Goal: Task Accomplishment & Management: Complete application form

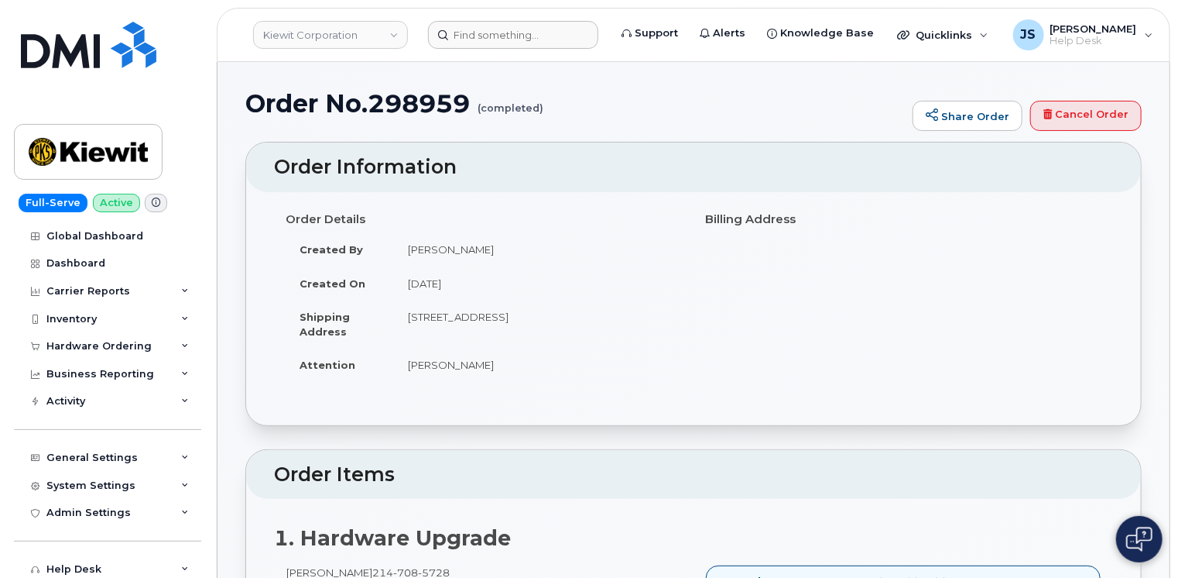
drag, startPoint x: 495, startPoint y: 13, endPoint x: 495, endPoint y: 26, distance: 13.2
click at [495, 17] on header "Kiewit Corporation Support Alerts Knowledge Base Quicklinks Suspend / Cancel De…" at bounding box center [694, 35] width 954 height 54
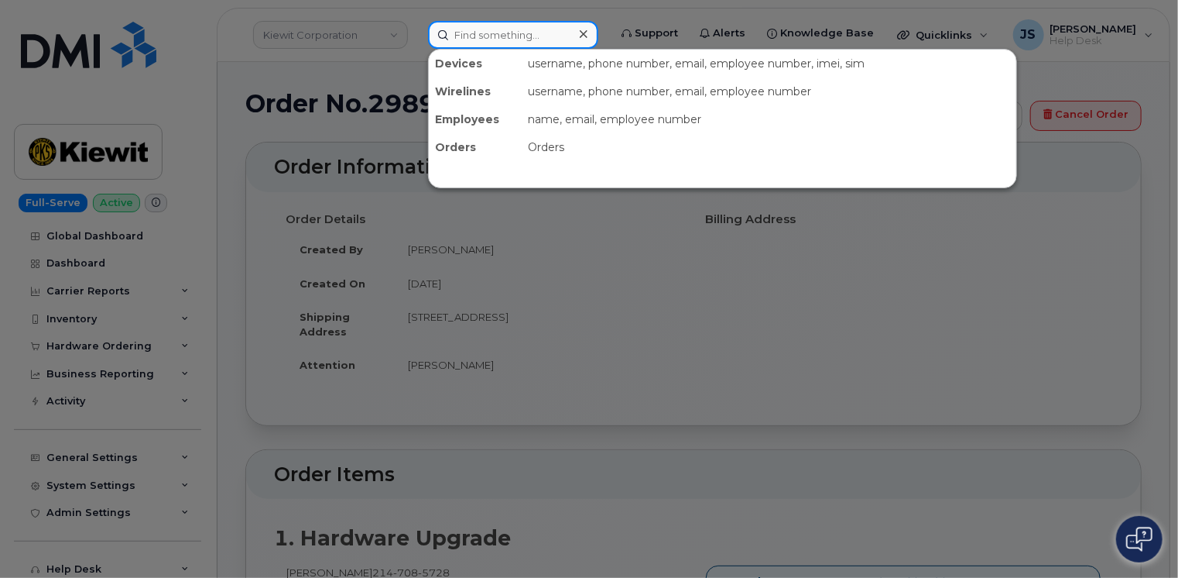
paste input "298563"
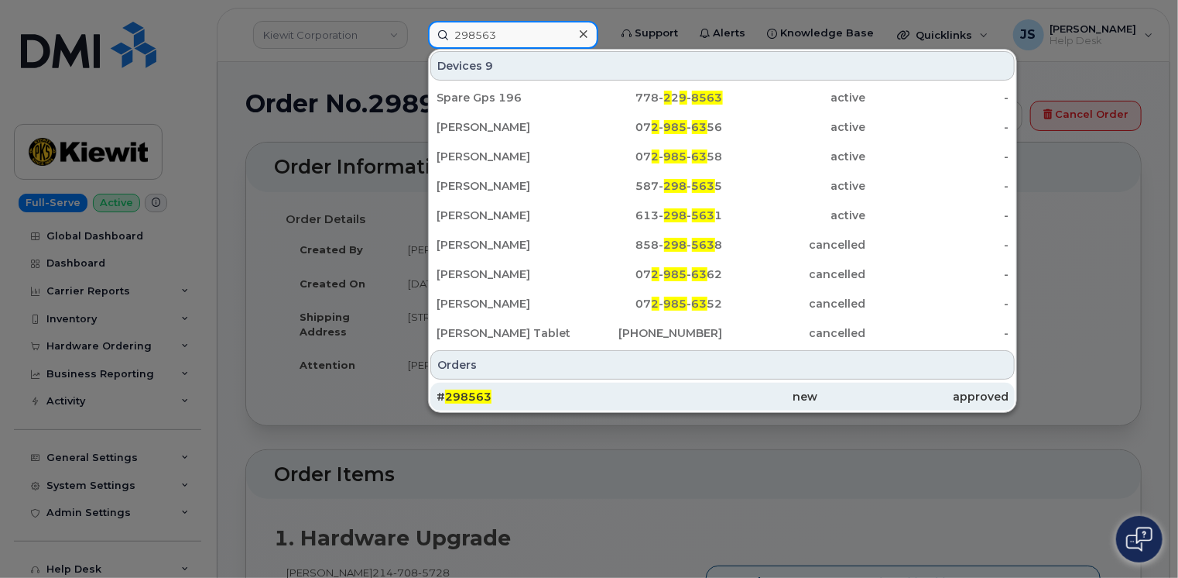
type input "298563"
click at [518, 395] on div "# 298563" at bounding box center [532, 396] width 190 height 15
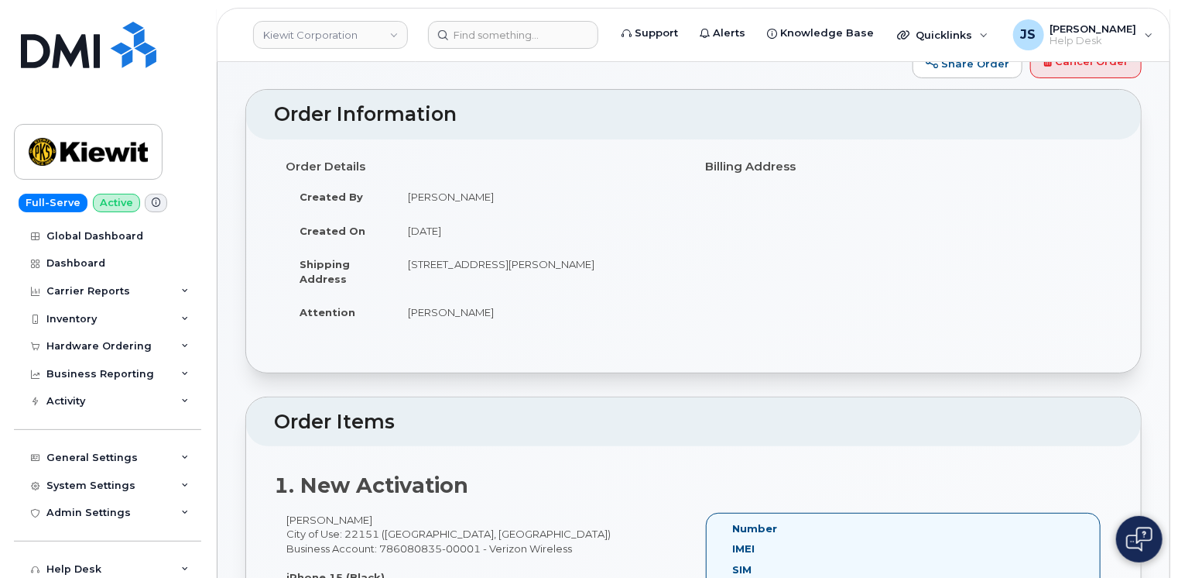
scroll to position [77, 0]
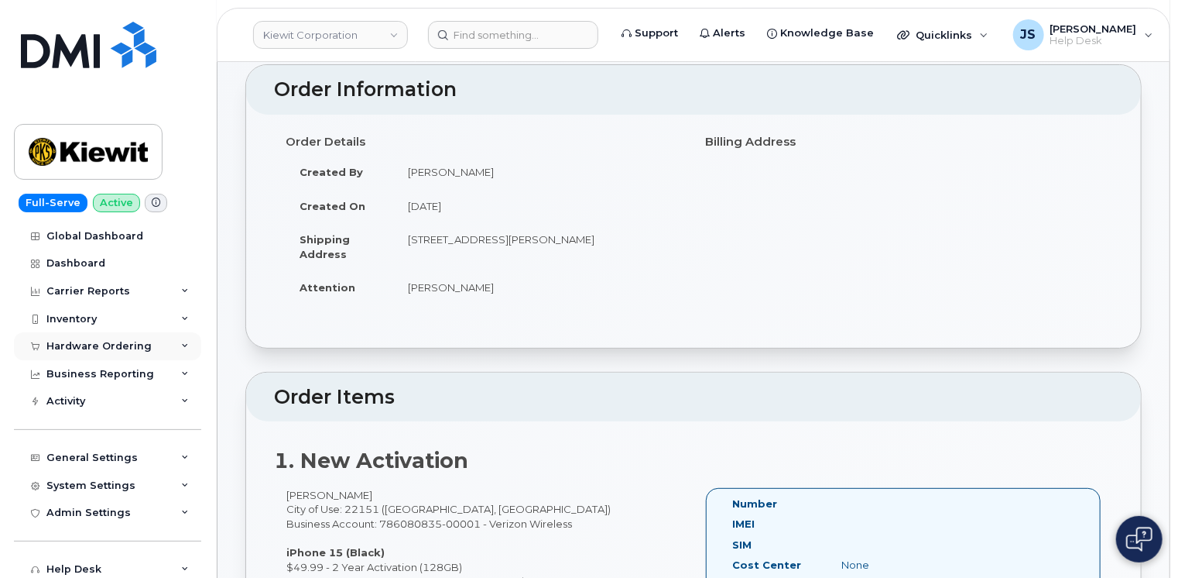
click at [181, 344] on icon at bounding box center [185, 346] width 8 height 8
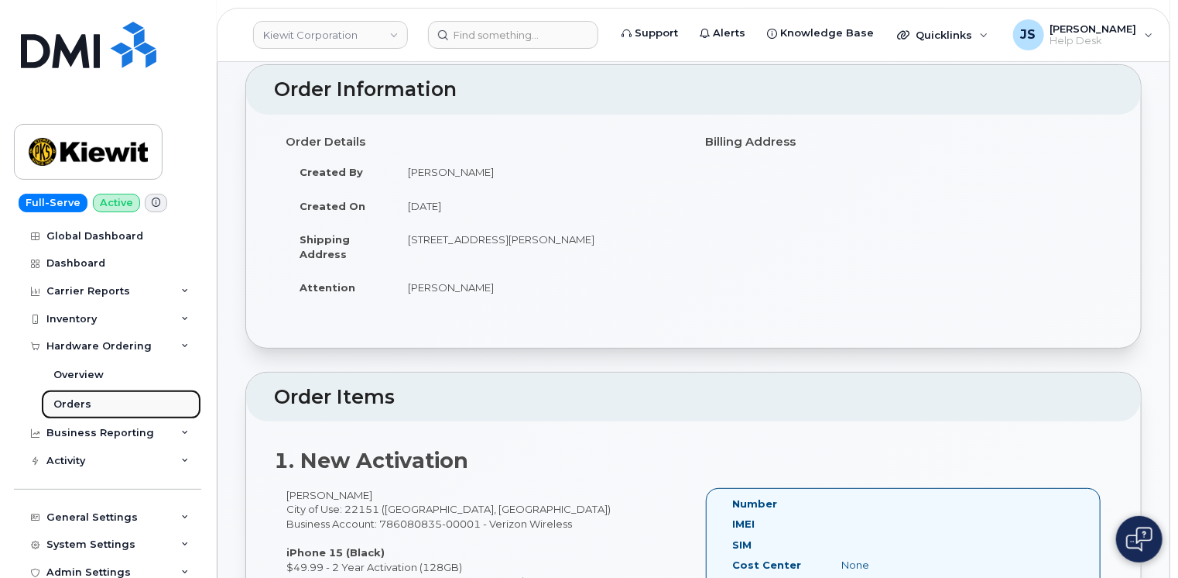
click at [115, 407] on link "Orders" at bounding box center [121, 403] width 160 height 29
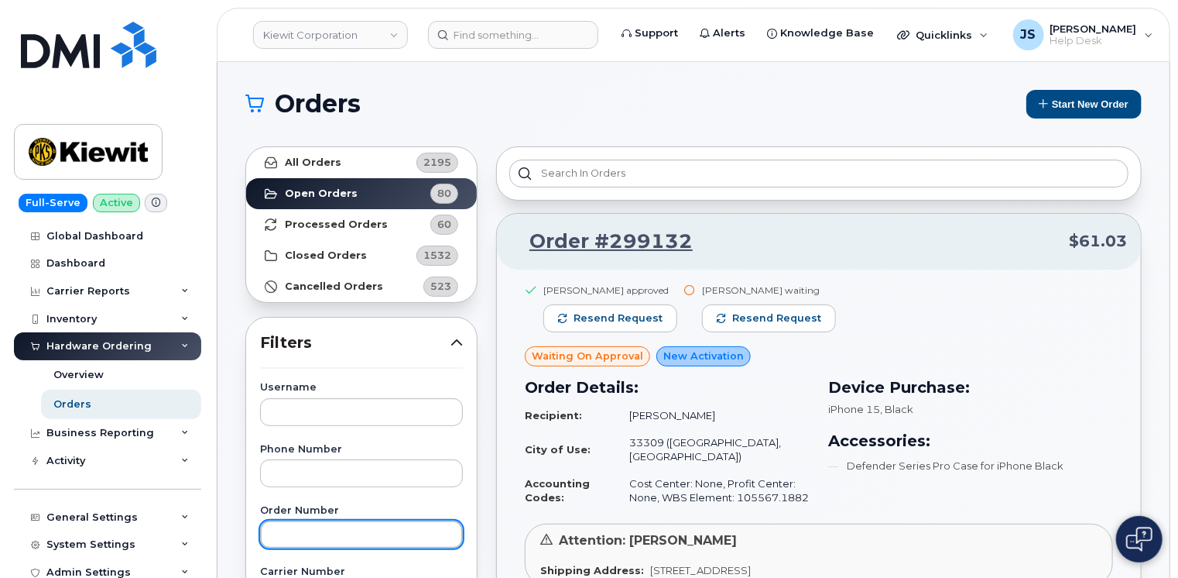
paste input "298563"
type input "298563"
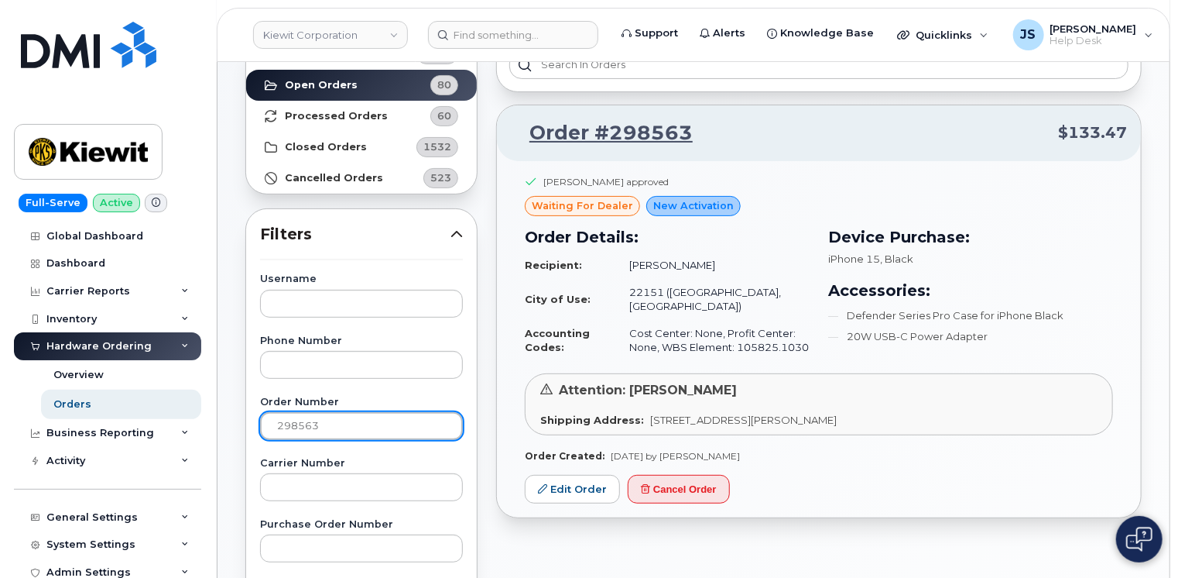
scroll to position [155, 0]
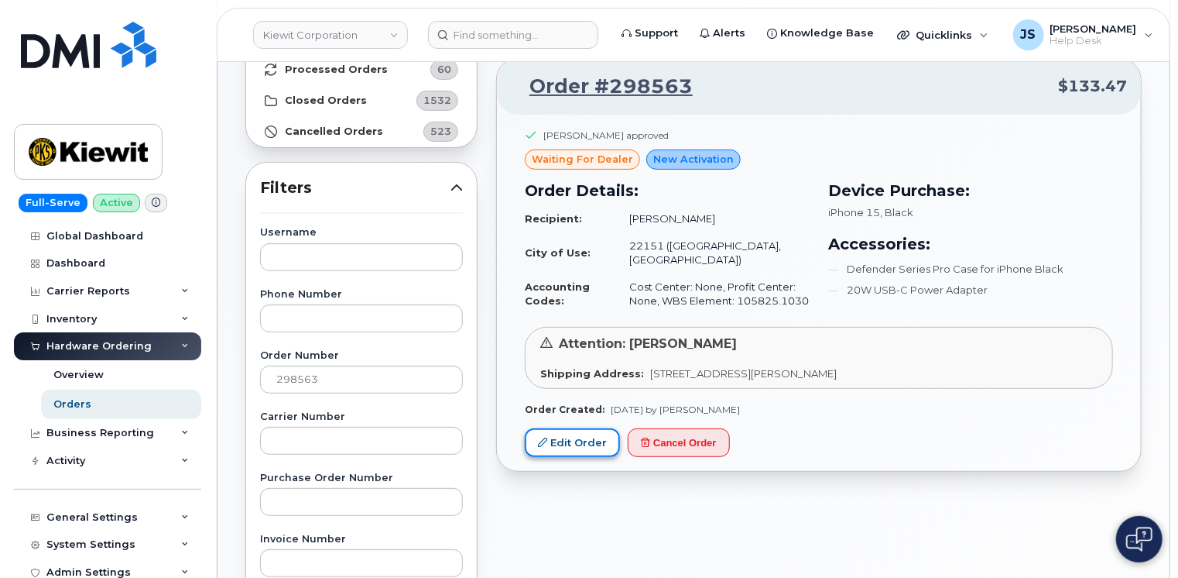
click at [553, 436] on link "Edit Order" at bounding box center [572, 442] width 95 height 29
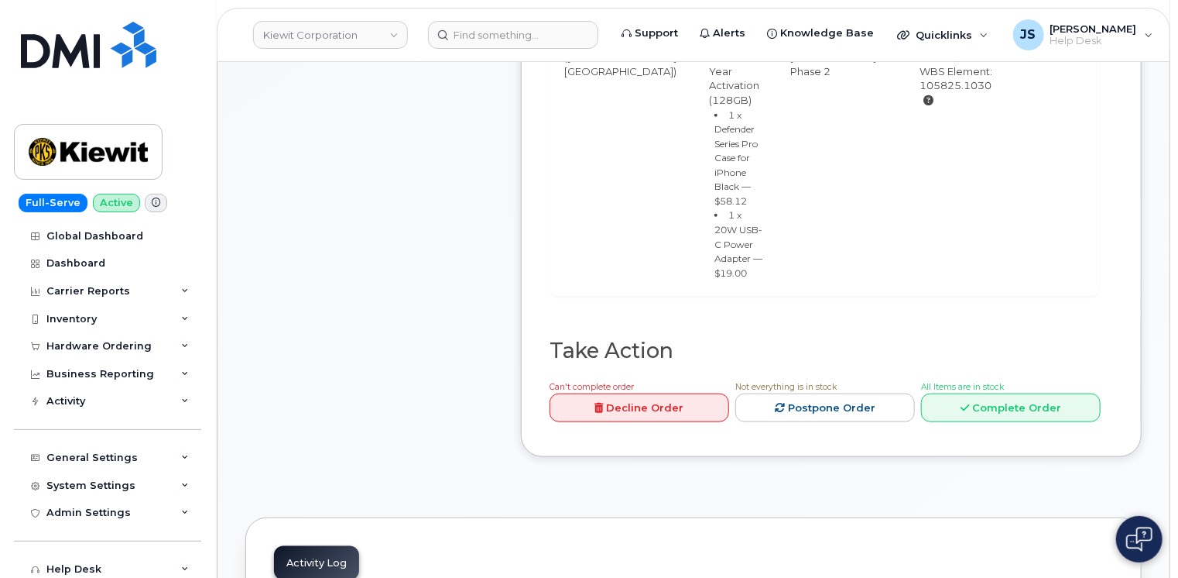
scroll to position [774, 0]
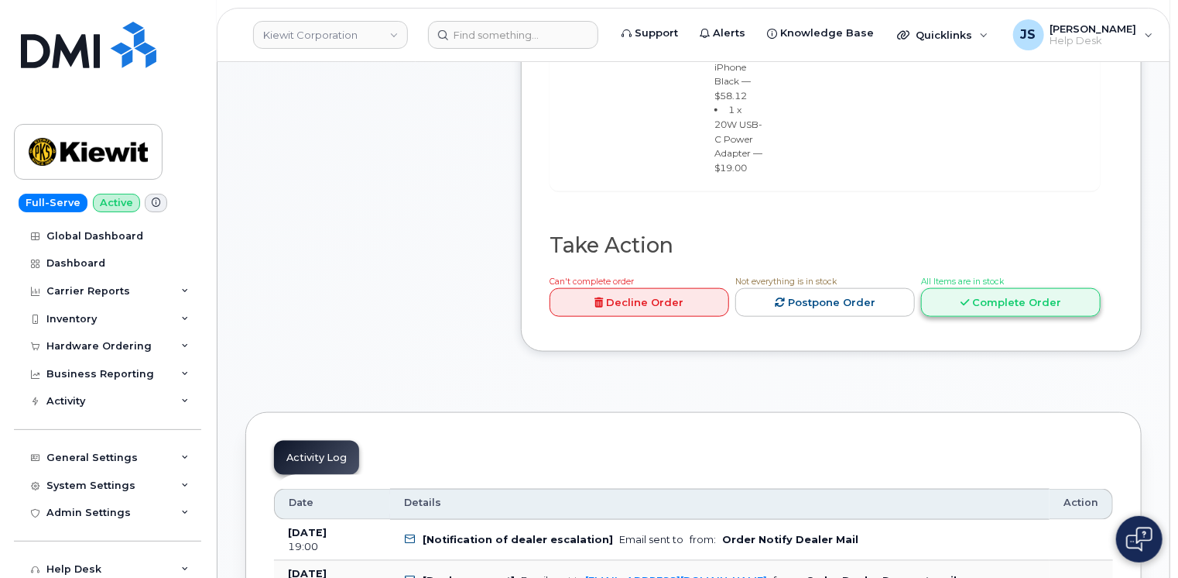
click at [1019, 288] on link "Complete Order" at bounding box center [1011, 302] width 180 height 29
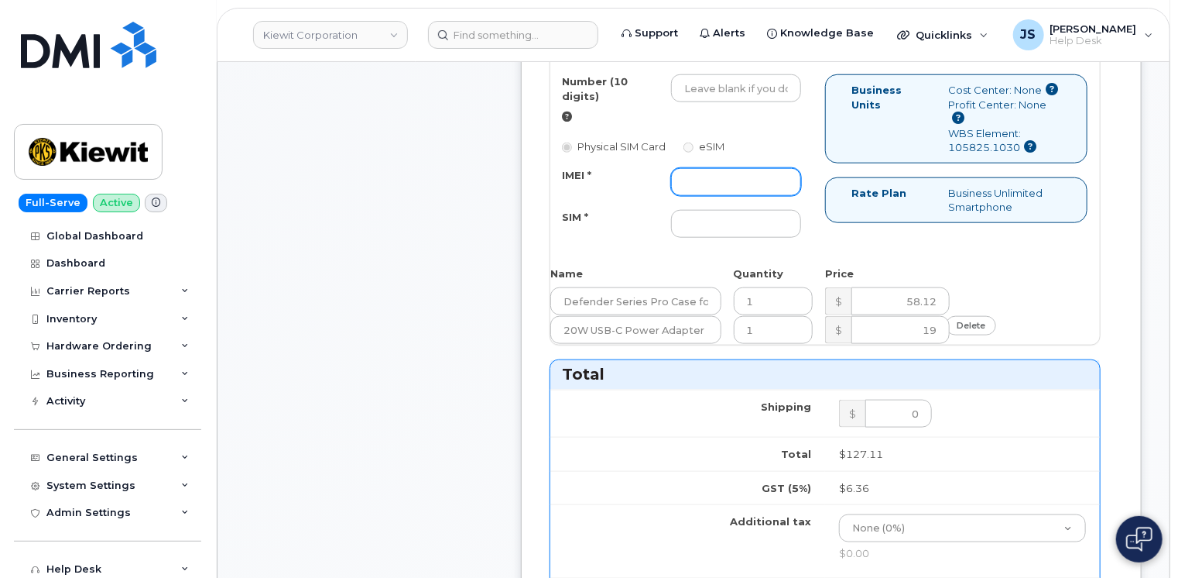
paste input "357491832392674"
type input "357491832392674"
click at [734, 218] on div "IMEI * 357491832392674 SIM *" at bounding box center [681, 203] width 262 height 70
click at [734, 228] on input "SIM *" at bounding box center [736, 224] width 130 height 28
type input "n/a"
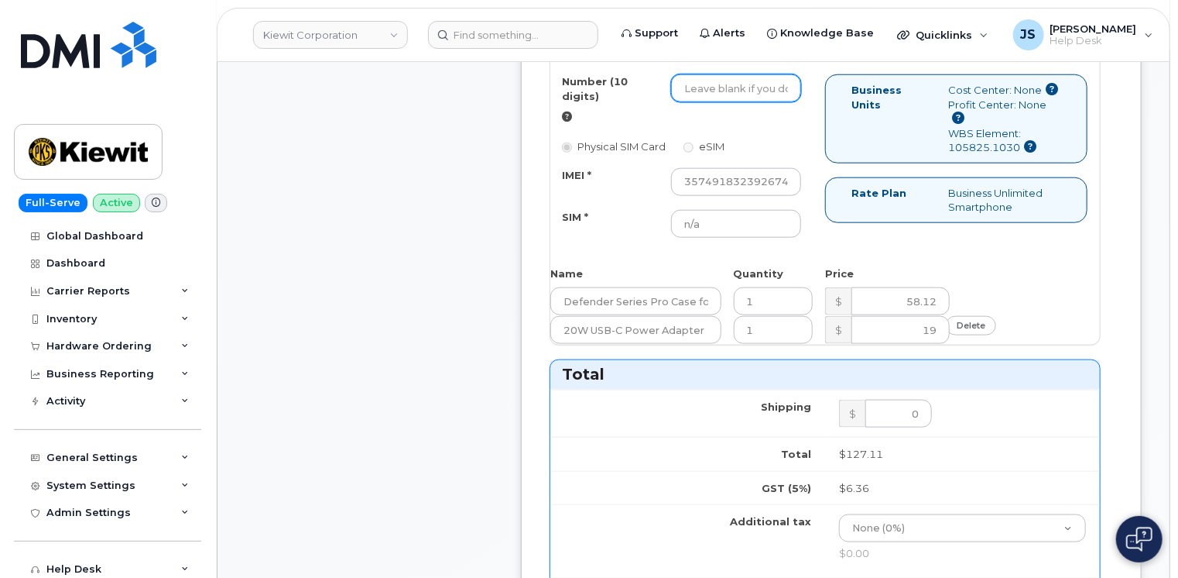
click at [696, 102] on input "Number (10 digits)" at bounding box center [736, 88] width 130 height 28
paste input "571-731-0963"
click at [736, 98] on input "571-731-0963" at bounding box center [736, 88] width 130 height 28
type input "5717310963"
click at [756, 124] on div "Number (10 digits) 5717310963" at bounding box center [681, 99] width 262 height 50
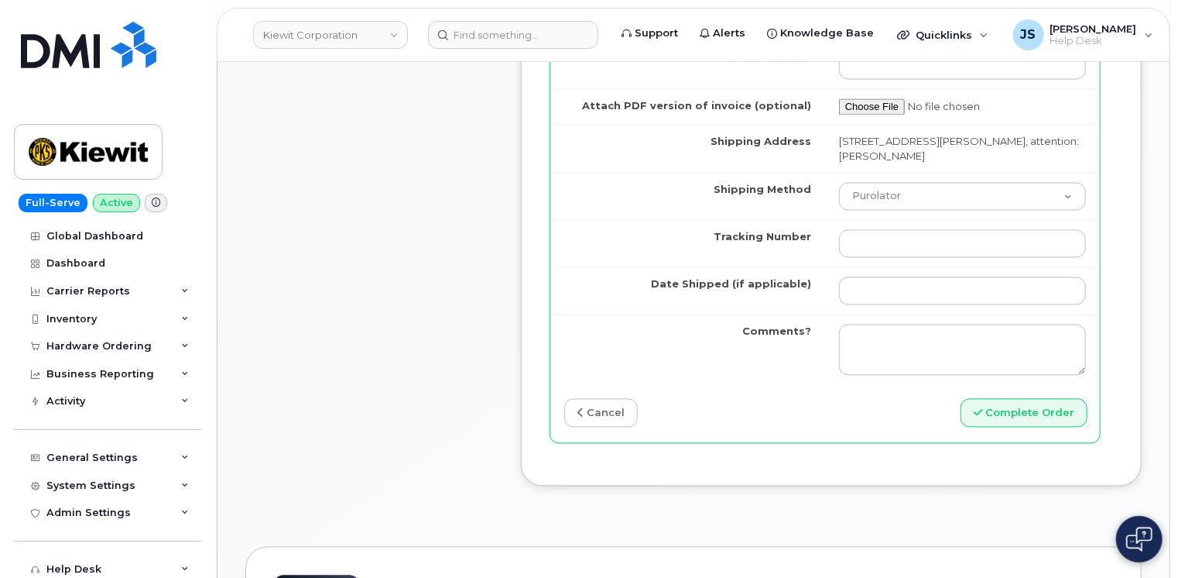
scroll to position [1394, 0]
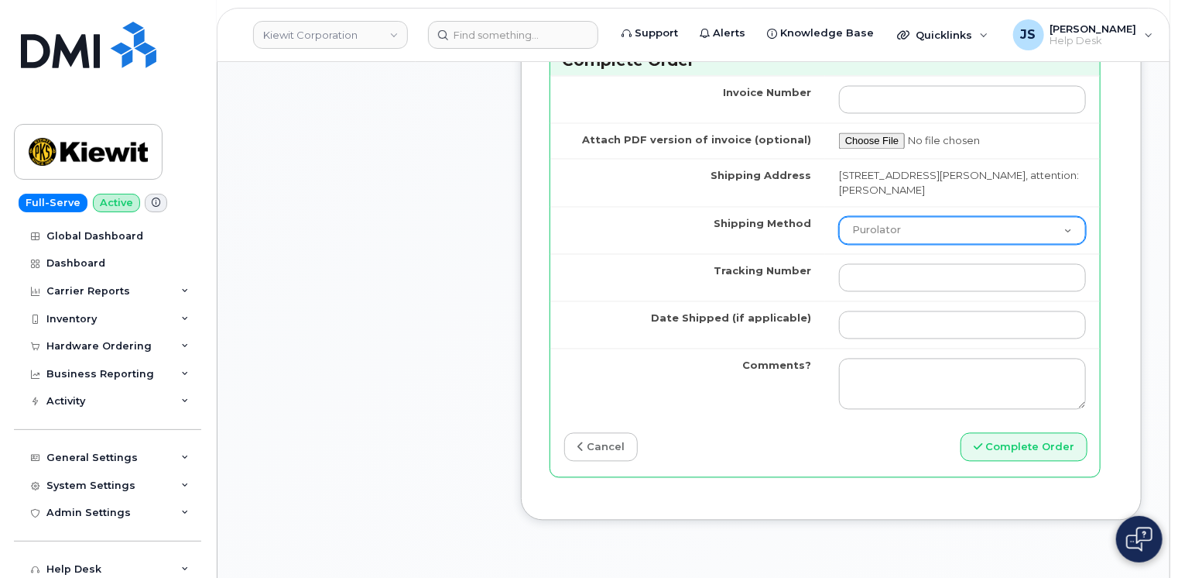
click at [929, 244] on select "Purolator UPS FedEx Canada Post Courier Other Drop Off Pick Up" at bounding box center [962, 231] width 247 height 28
select select "FedEx"
click at [839, 241] on select "Purolator UPS FedEx Canada Post Courier Other Drop Off Pick Up" at bounding box center [962, 231] width 247 height 28
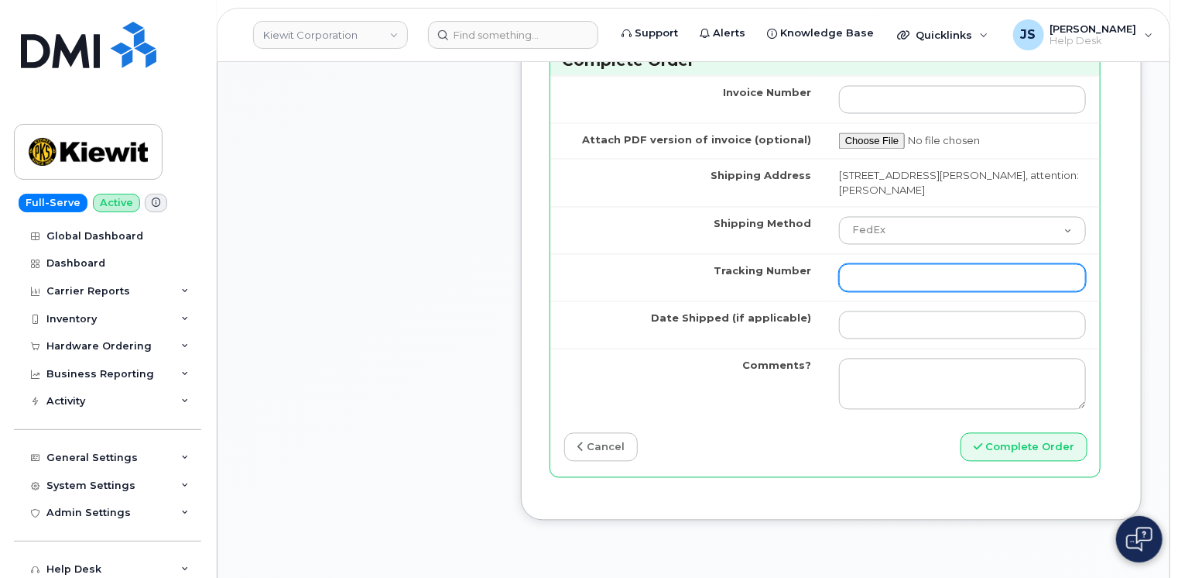
click at [905, 292] on input "Tracking Number" at bounding box center [962, 278] width 247 height 28
paste input "472888824466"
type input "472888824466"
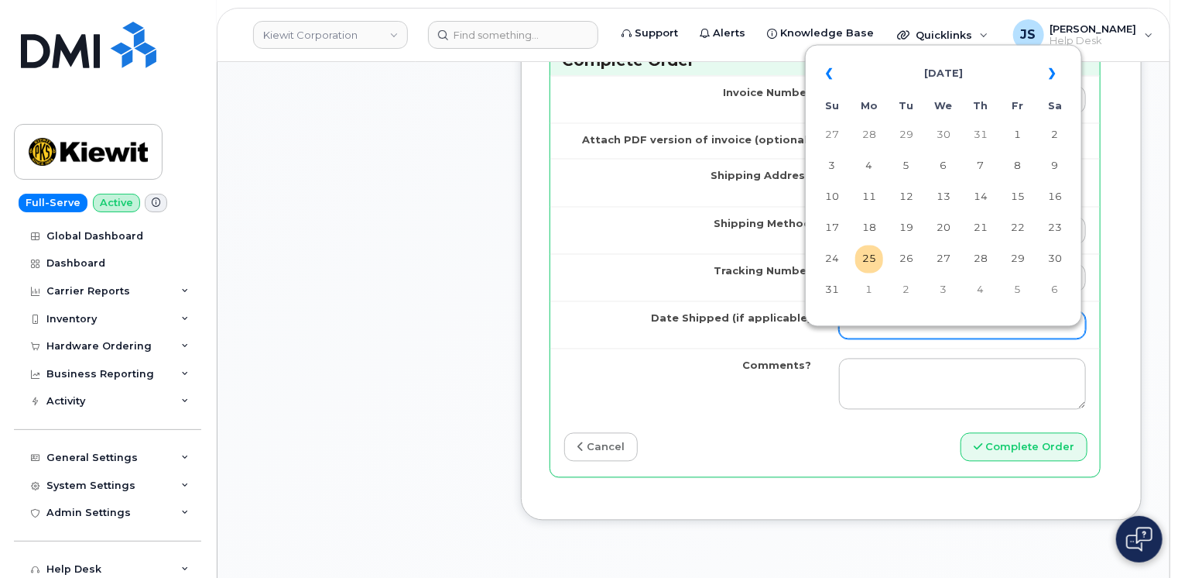
click at [887, 339] on input "Date Shipped (if applicable)" at bounding box center [962, 325] width 247 height 28
click at [1021, 235] on td "22" at bounding box center [1018, 228] width 28 height 28
click at [920, 339] on input "2025-08-22" at bounding box center [962, 325] width 247 height 28
click at [1079, 223] on table "« August 2025 » Su Mo Tu We Th Fr Sa 27 28 29 30 31 1 2 3 4 5 6 7 8 9 10 11 12 …" at bounding box center [943, 181] width 269 height 265
click at [1064, 231] on td "23" at bounding box center [1055, 228] width 28 height 28
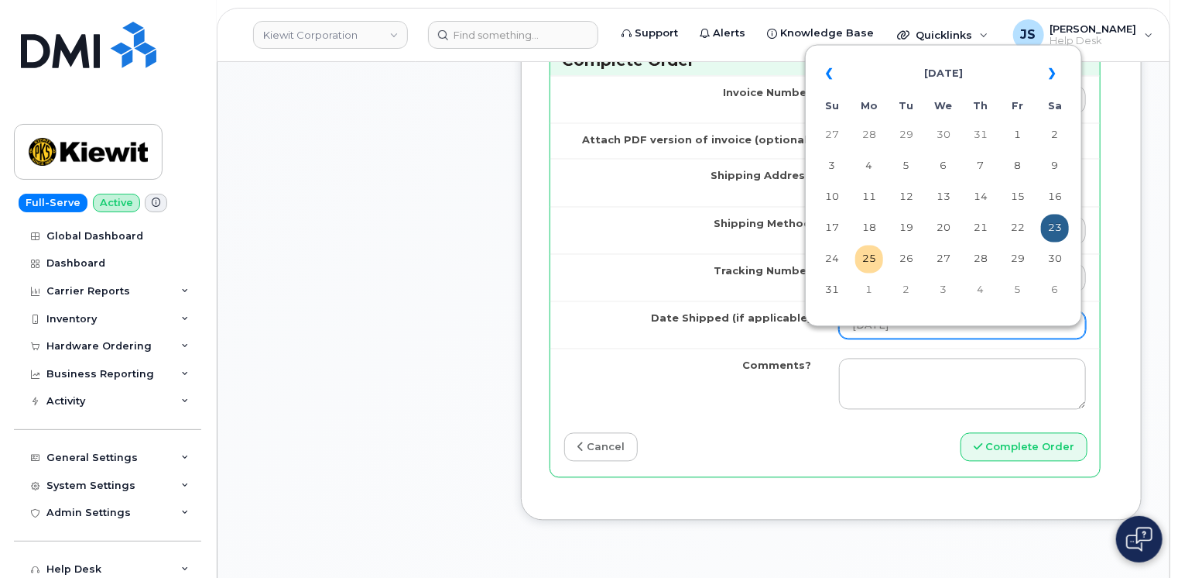
click at [957, 339] on input "2025-08-23" at bounding box center [962, 325] width 247 height 28
click at [828, 265] on td "24" at bounding box center [832, 259] width 28 height 28
type input "2025-08-24"
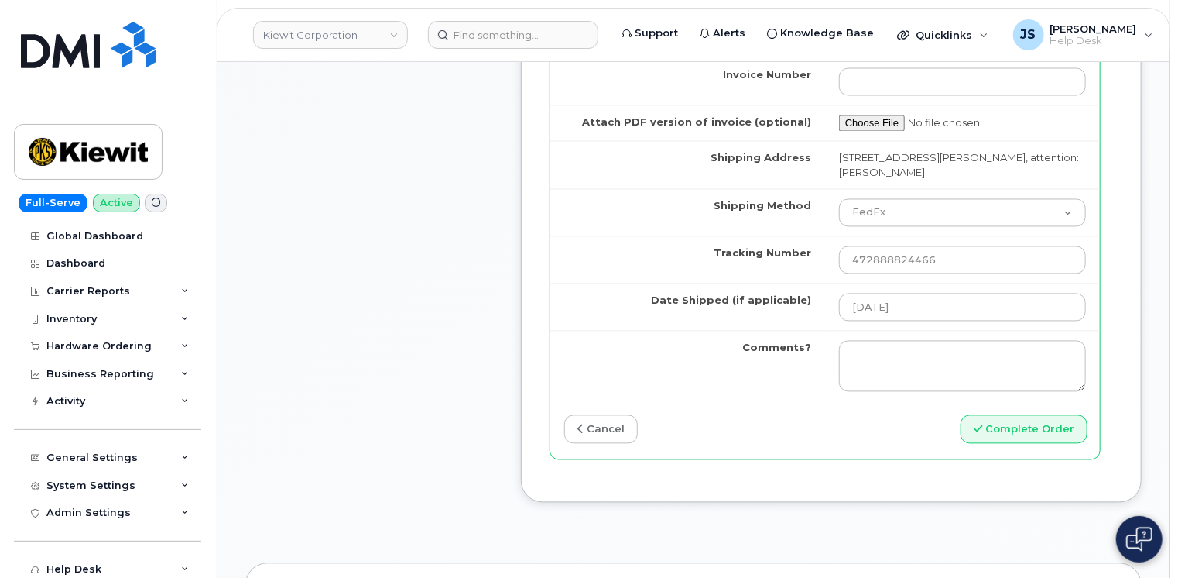
scroll to position [1471, 0]
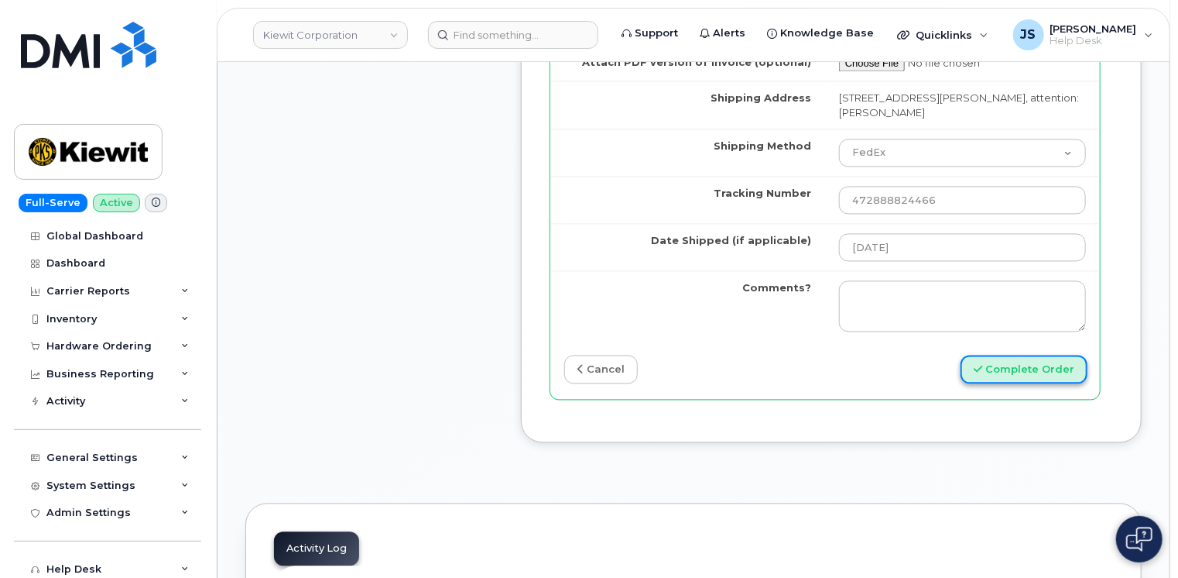
click at [1024, 384] on button "Complete Order" at bounding box center [1024, 369] width 127 height 29
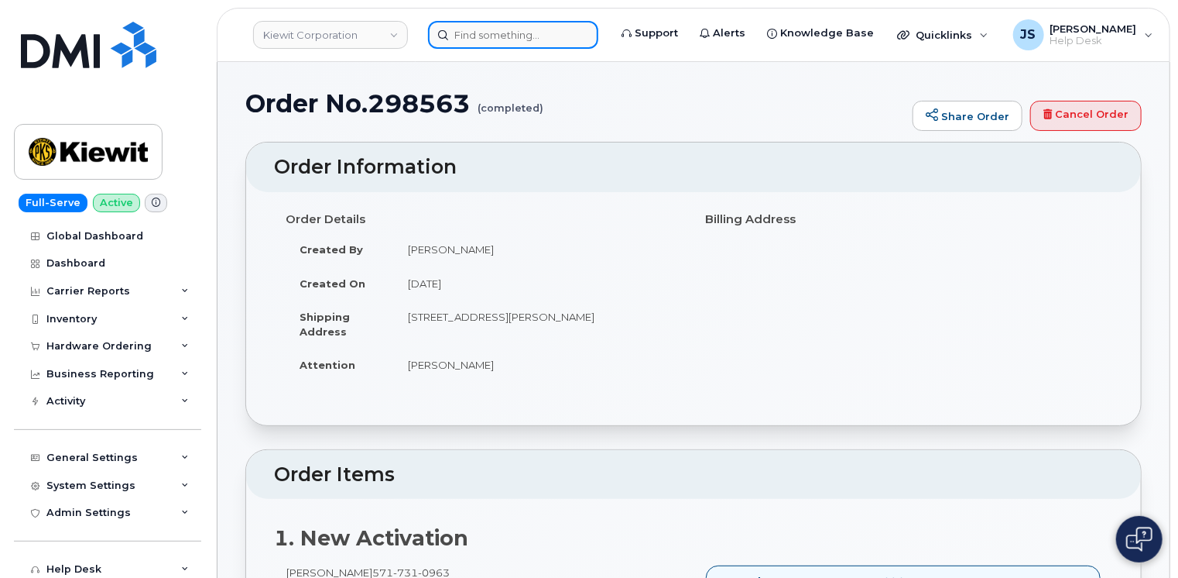
click at [530, 29] on input at bounding box center [513, 35] width 170 height 28
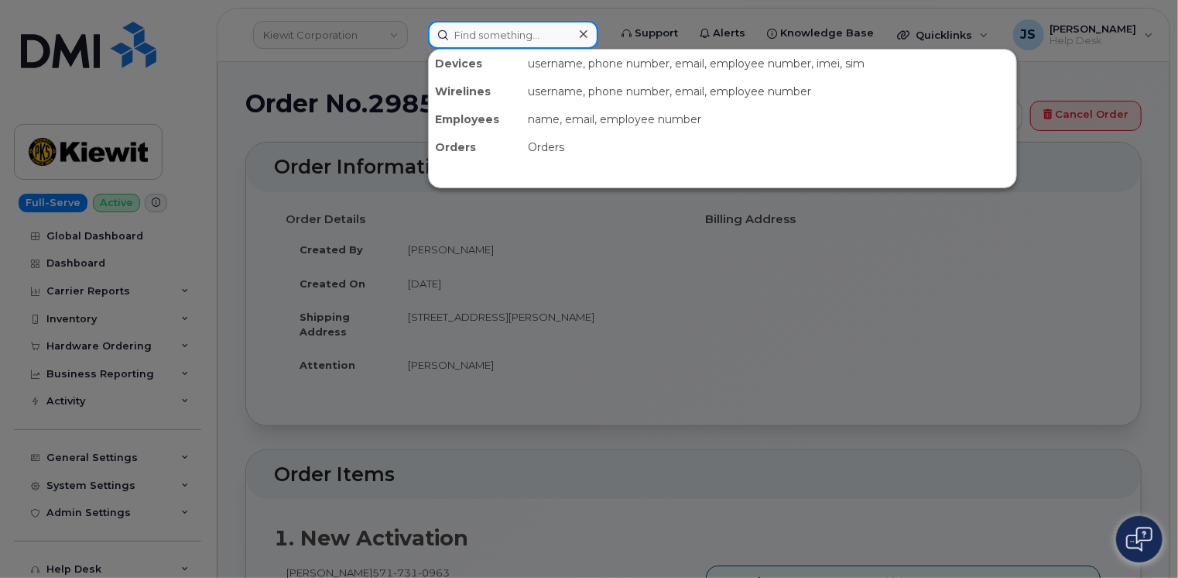
paste input "299063"
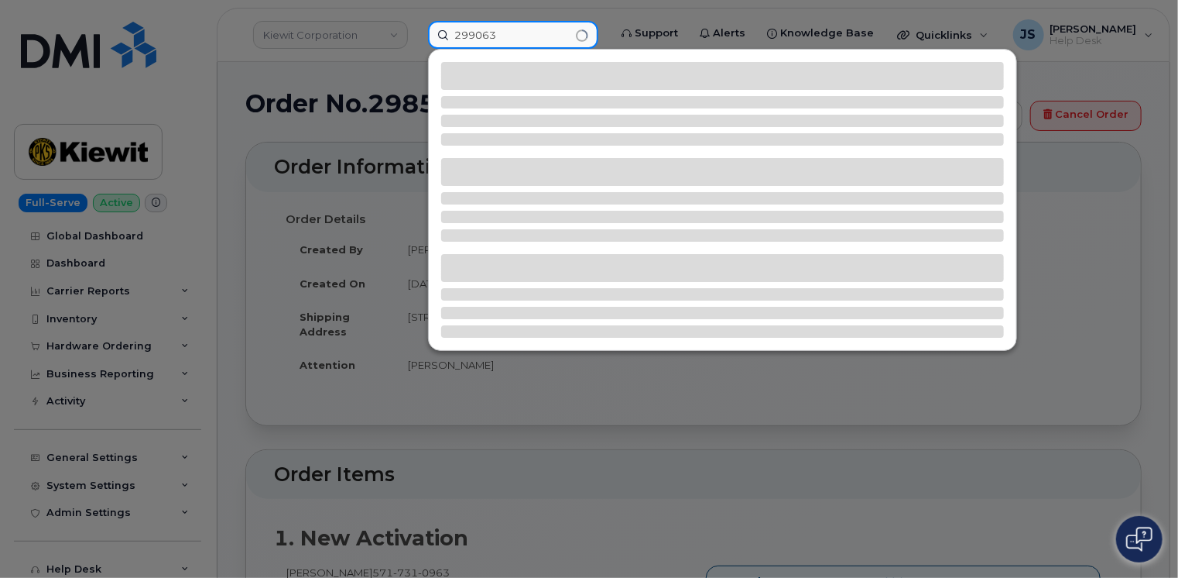
type input "299063"
click at [201, 305] on div at bounding box center [589, 289] width 1178 height 578
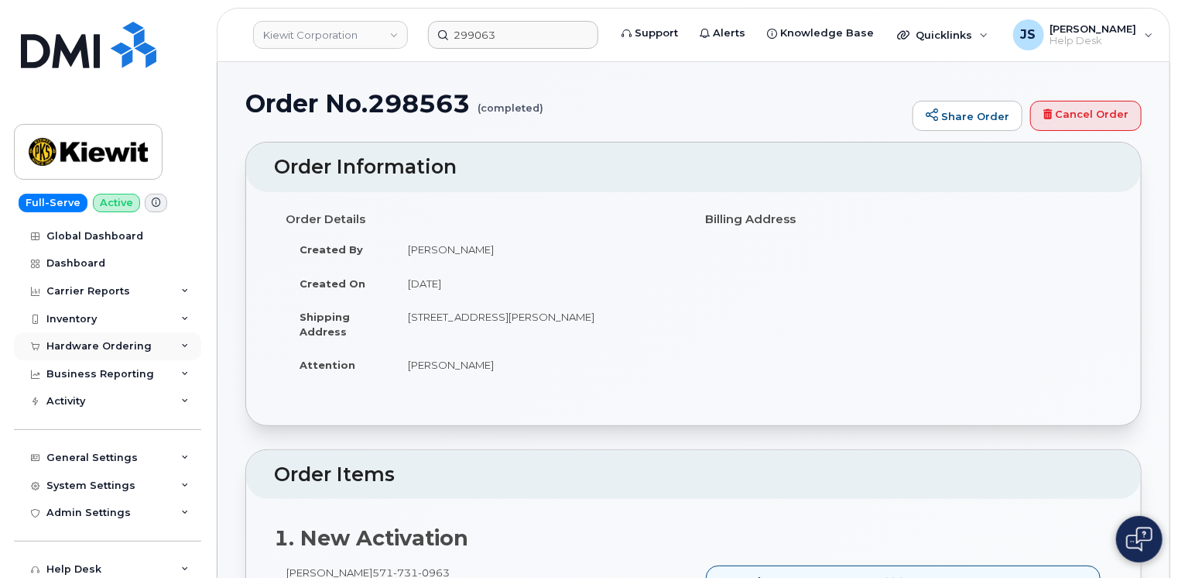
click at [180, 340] on div "Hardware Ordering" at bounding box center [107, 346] width 187 height 28
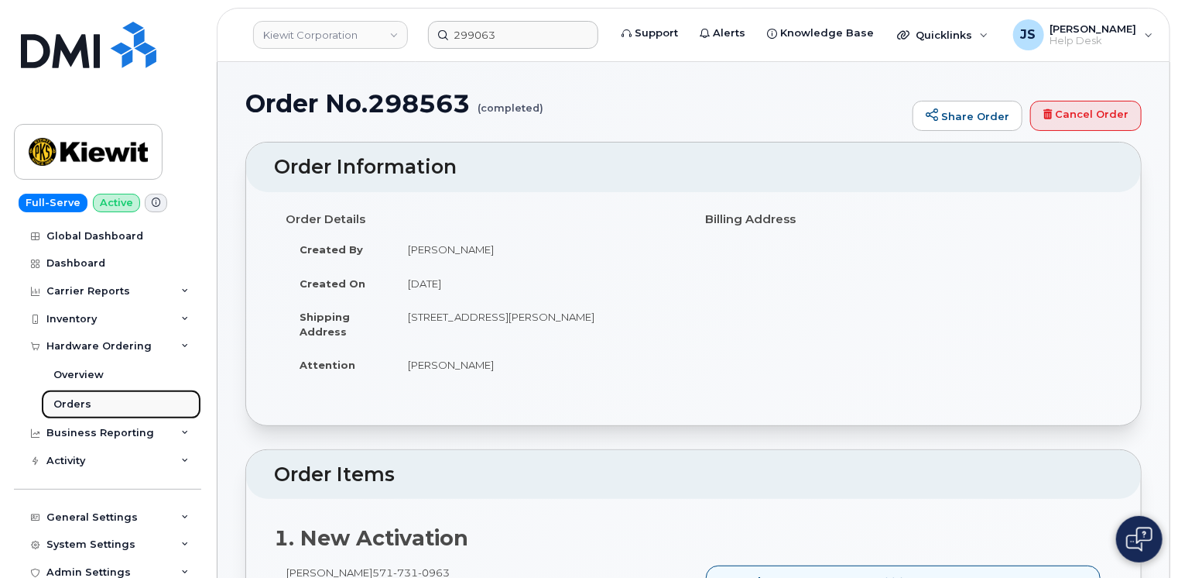
click at [83, 399] on div "Orders" at bounding box center [72, 404] width 38 height 14
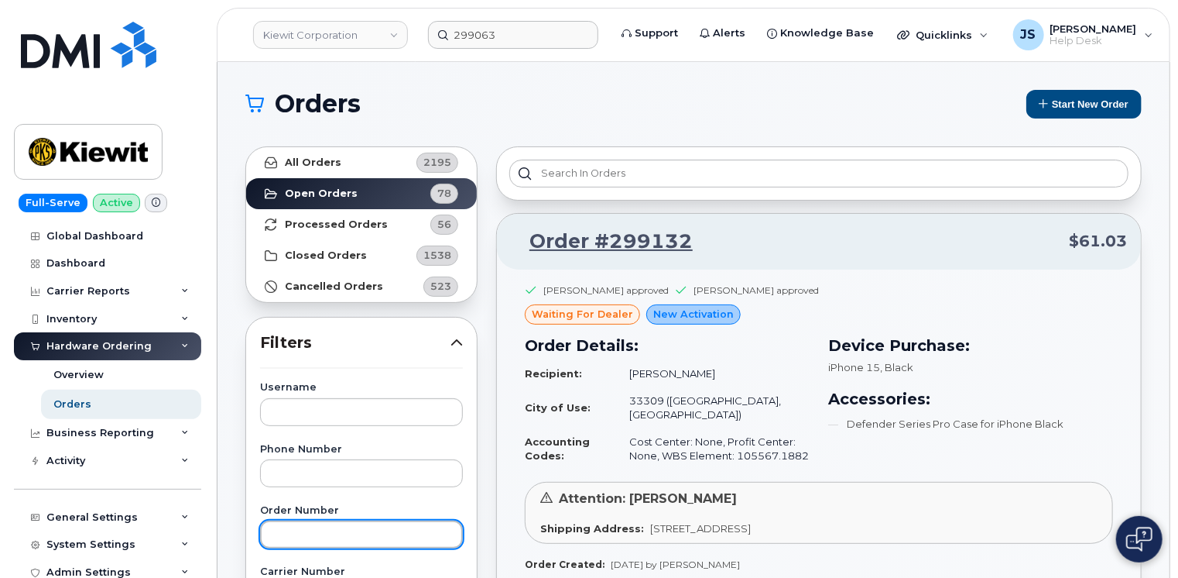
paste input "299063"
type input "299063"
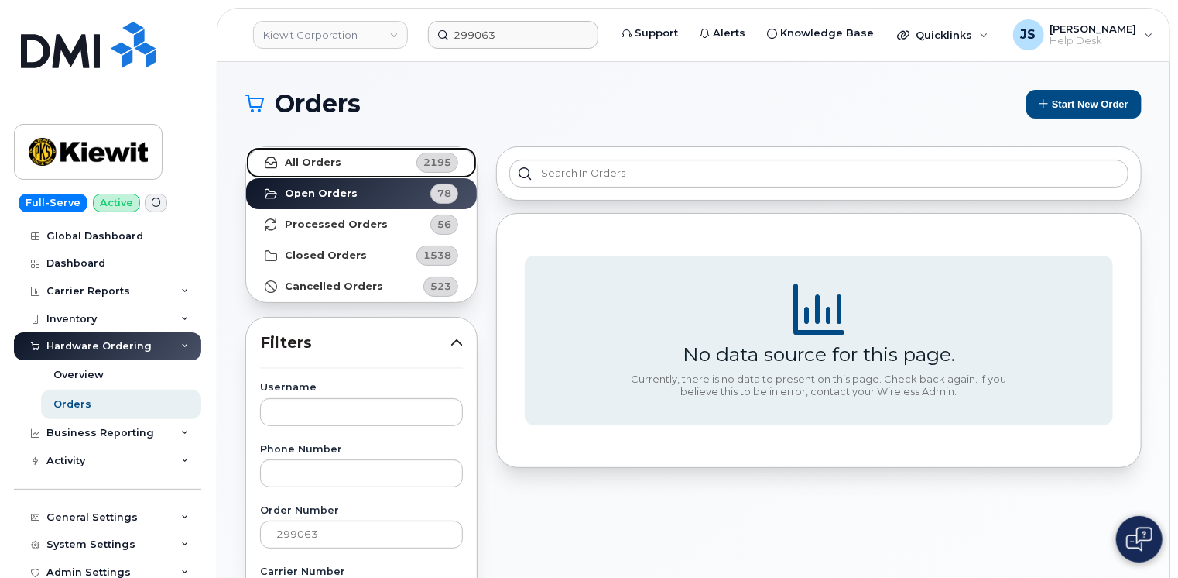
click at [310, 171] on link "All Orders 2195" at bounding box center [361, 162] width 231 height 31
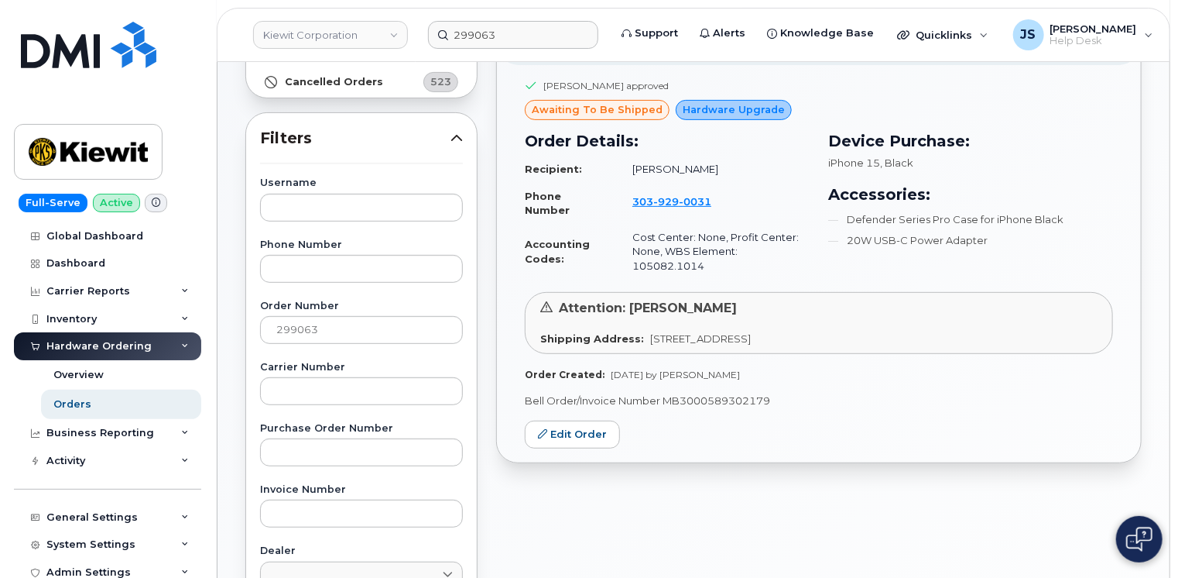
scroll to position [232, 0]
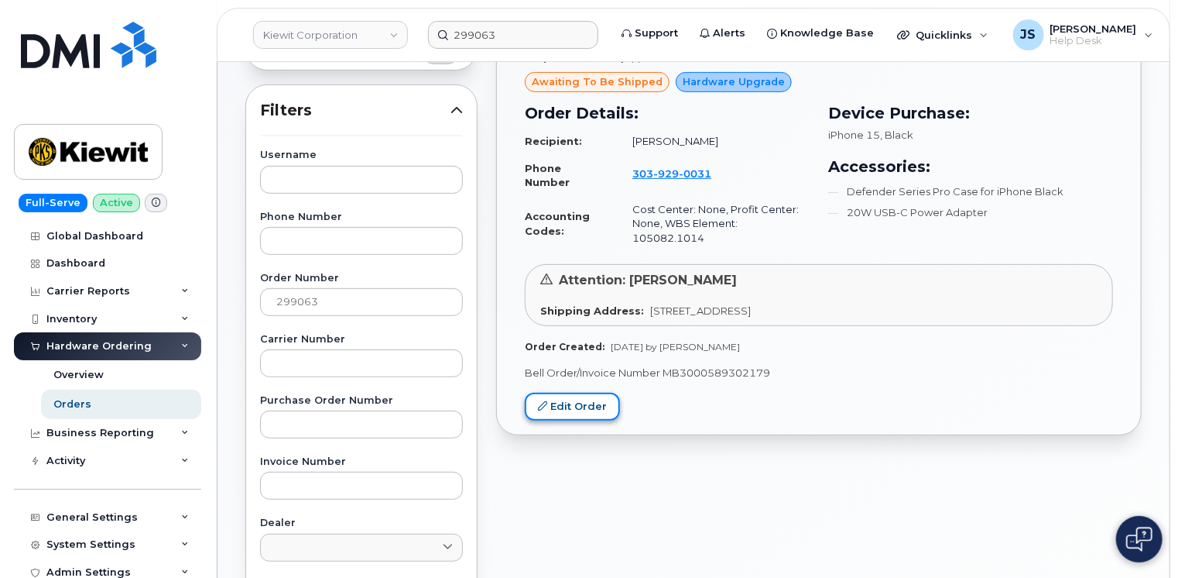
click at [554, 396] on link "Edit Order" at bounding box center [572, 407] width 95 height 29
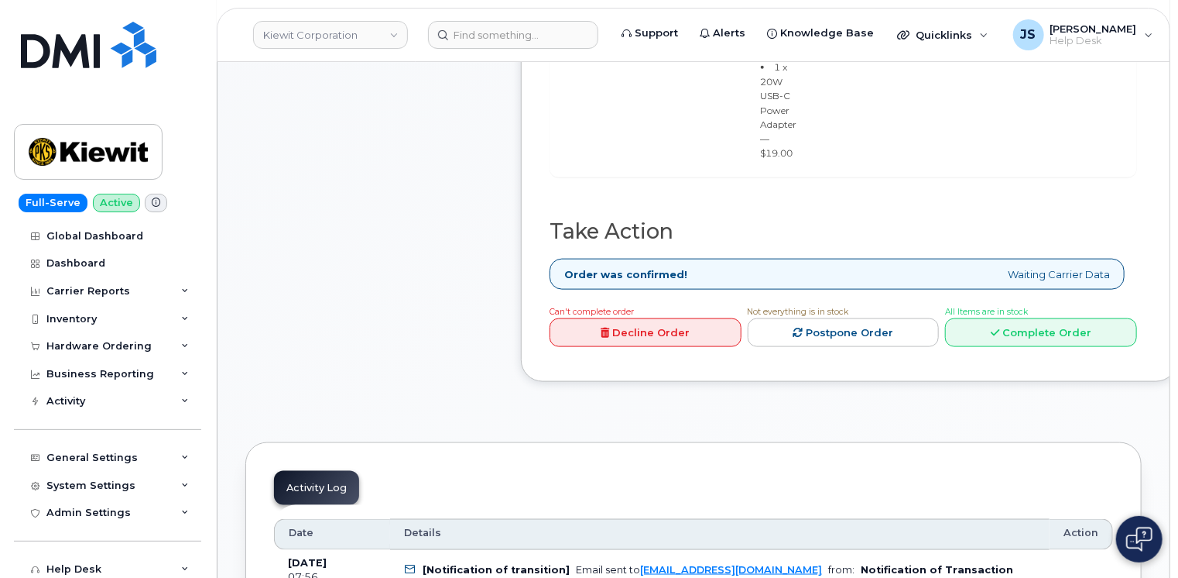
scroll to position [852, 0]
click at [1071, 346] on link "Complete Order" at bounding box center [1041, 331] width 192 height 29
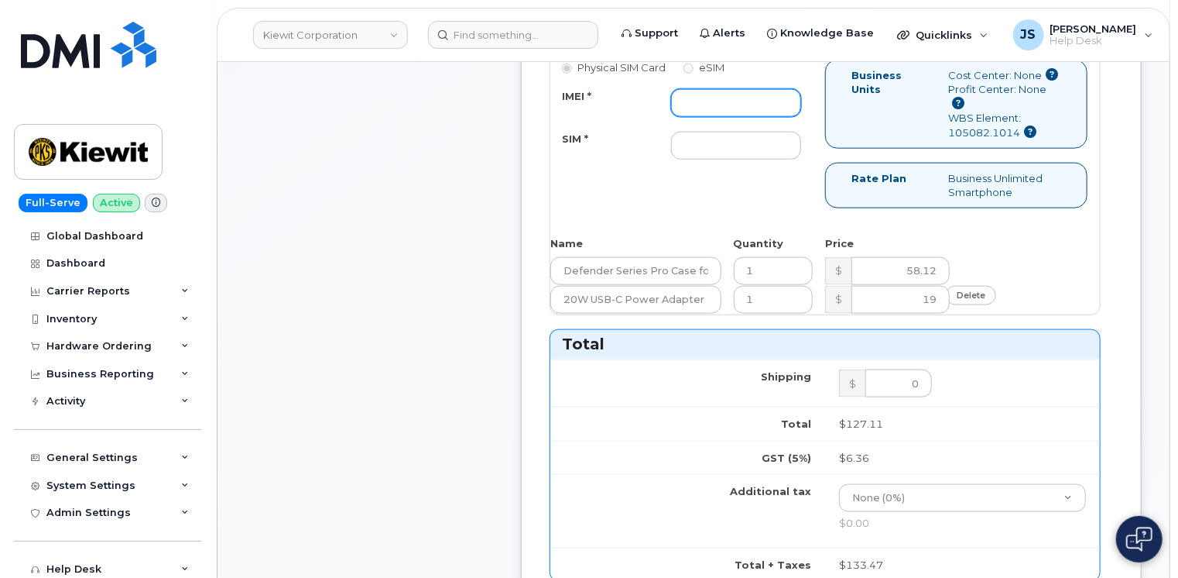
paste input "356832823461013"
type input "356832823461013"
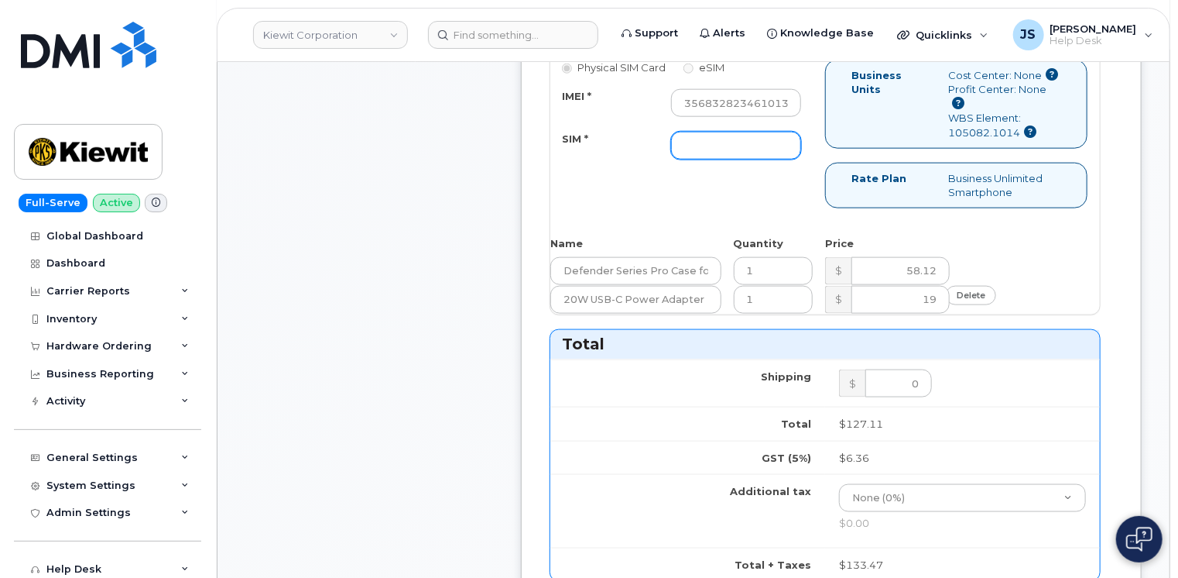
click at [704, 135] on input "SIM *" at bounding box center [736, 146] width 130 height 28
type input "n/a"
click at [613, 148] on div "Physical SIM Card eSIM IMEI * 356832823461013 SIM * n/a" at bounding box center [687, 117] width 275 height 115
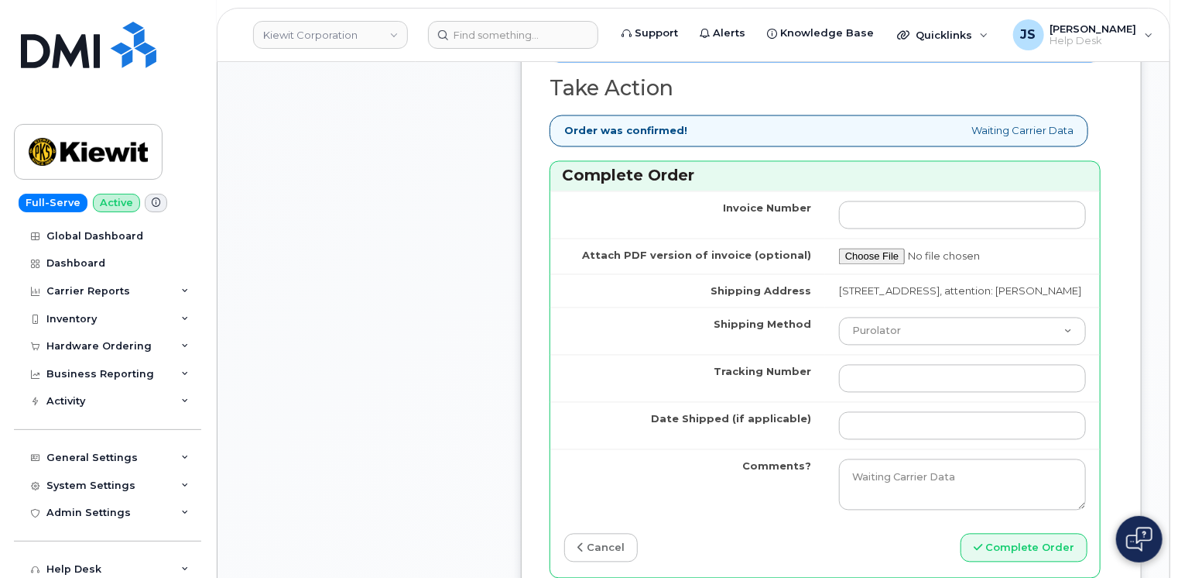
scroll to position [1394, 0]
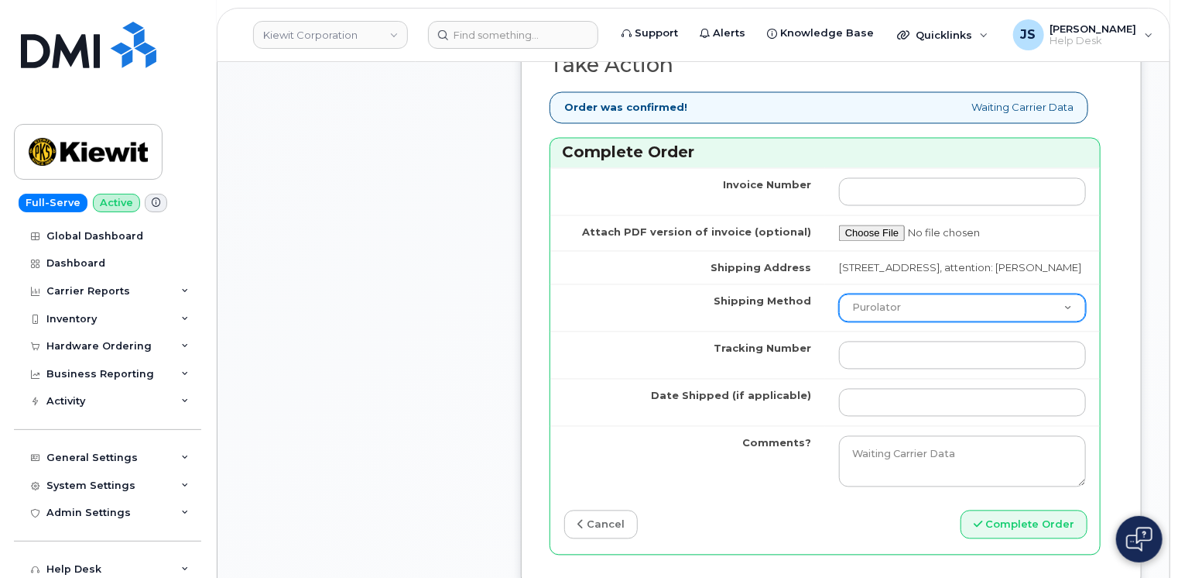
click at [882, 322] on select "Purolator UPS FedEx Canada Post Courier Other Drop Off Pick Up" at bounding box center [962, 308] width 247 height 28
select select "UPS"
click at [839, 303] on select "Purolator UPS FedEx Canada Post Courier Other Drop Off Pick Up" at bounding box center [962, 308] width 247 height 28
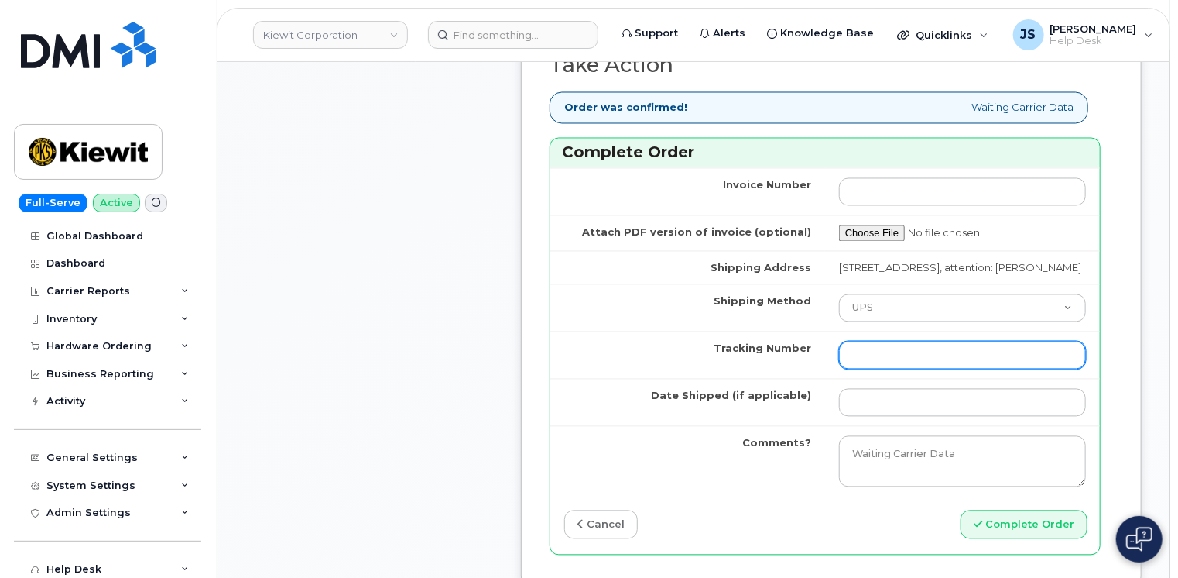
paste input "1Z3W39X62453692282"
type input "1Z3W39X62453692282"
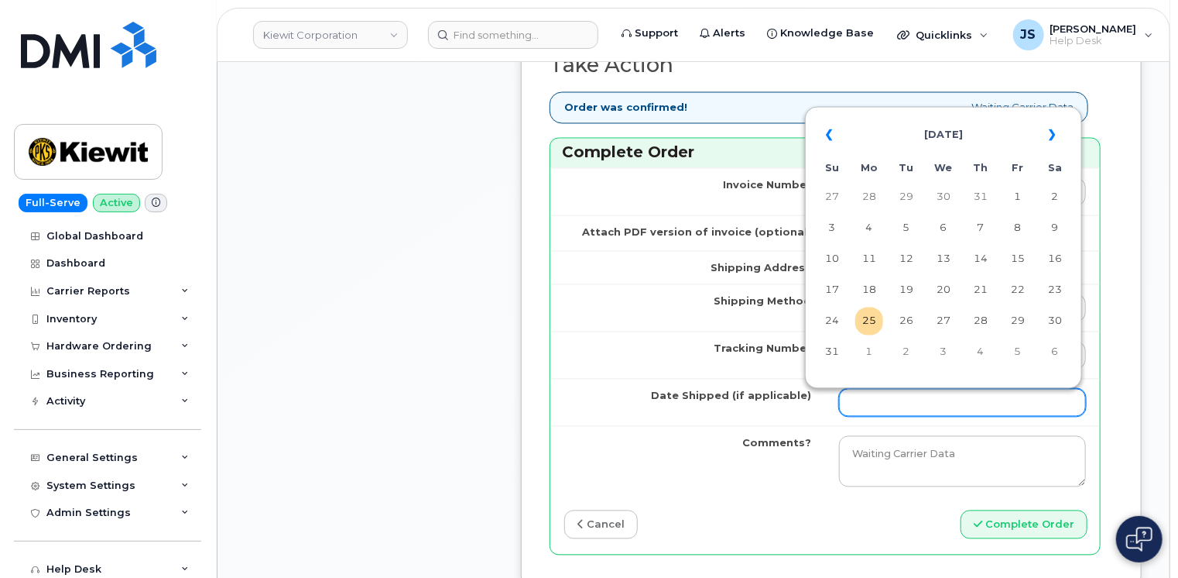
click at [886, 417] on input "Date Shipped (if applicable)" at bounding box center [962, 403] width 247 height 28
click at [863, 331] on td "25" at bounding box center [870, 321] width 28 height 28
type input "[DATE]"
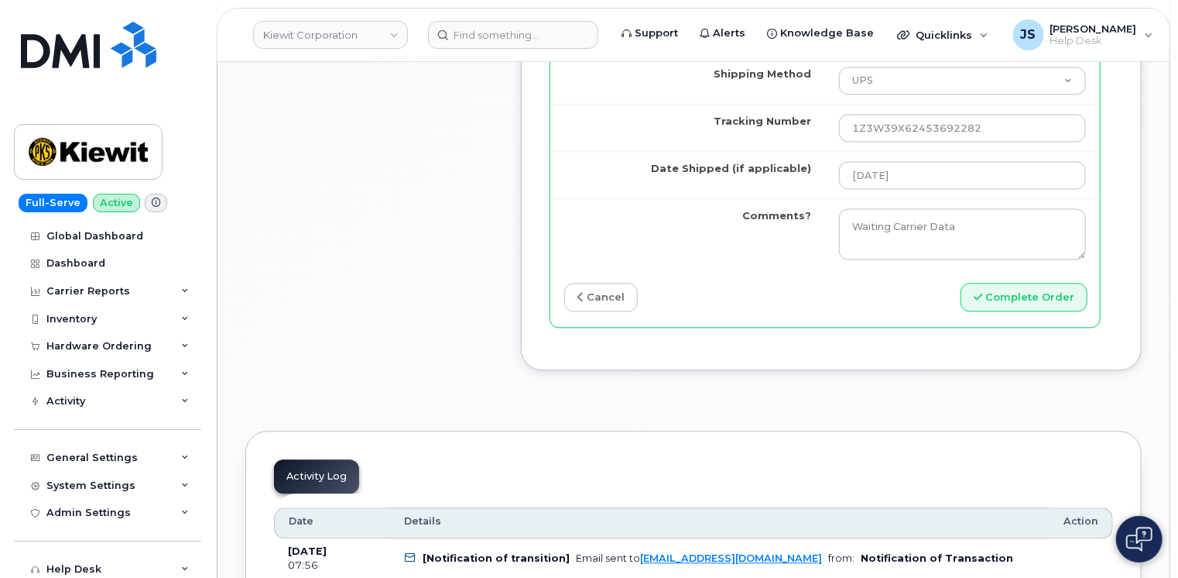
scroll to position [1626, 0]
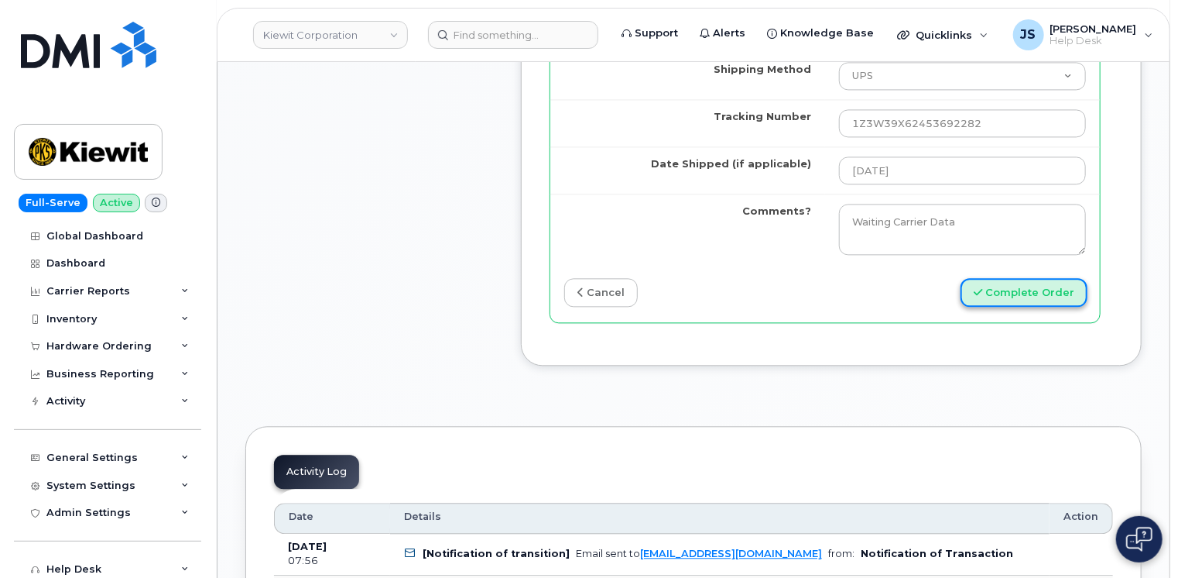
click at [1025, 303] on button "Complete Order" at bounding box center [1024, 292] width 127 height 29
